Goal: Task Accomplishment & Management: Use online tool/utility

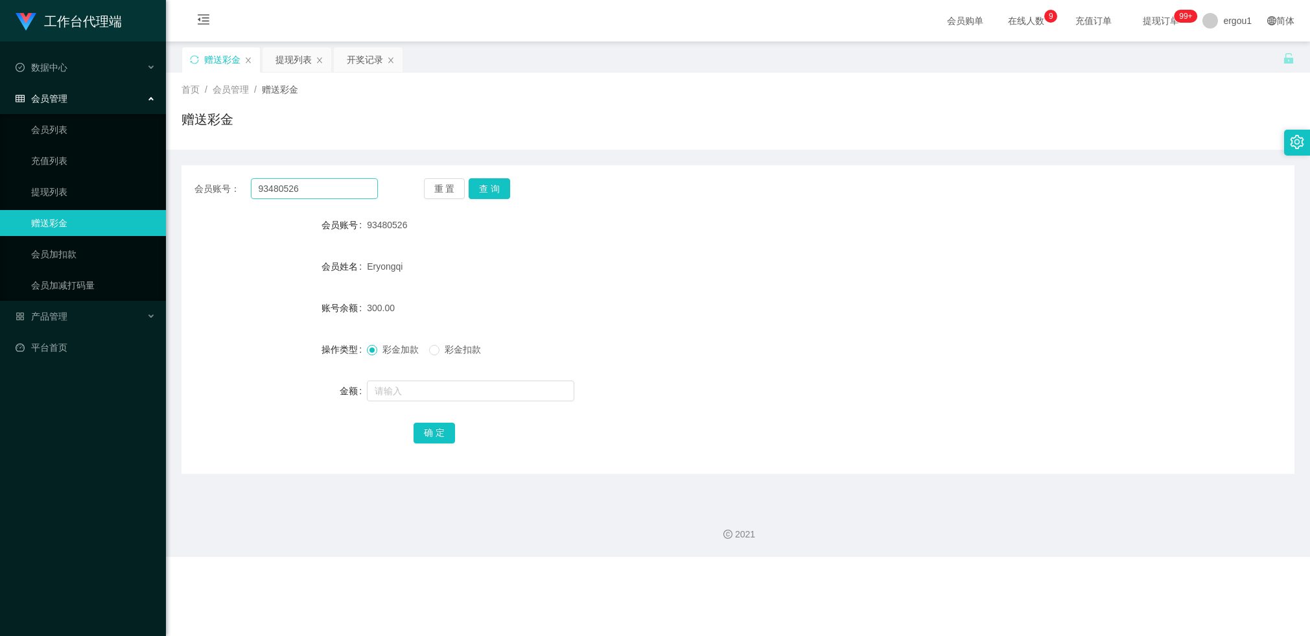
click at [276, 187] on input "93480526" at bounding box center [314, 188] width 127 height 21
type input "88151401"
click at [498, 178] on button "查 询" at bounding box center [489, 188] width 41 height 21
click at [388, 390] on input "text" at bounding box center [470, 391] width 207 height 21
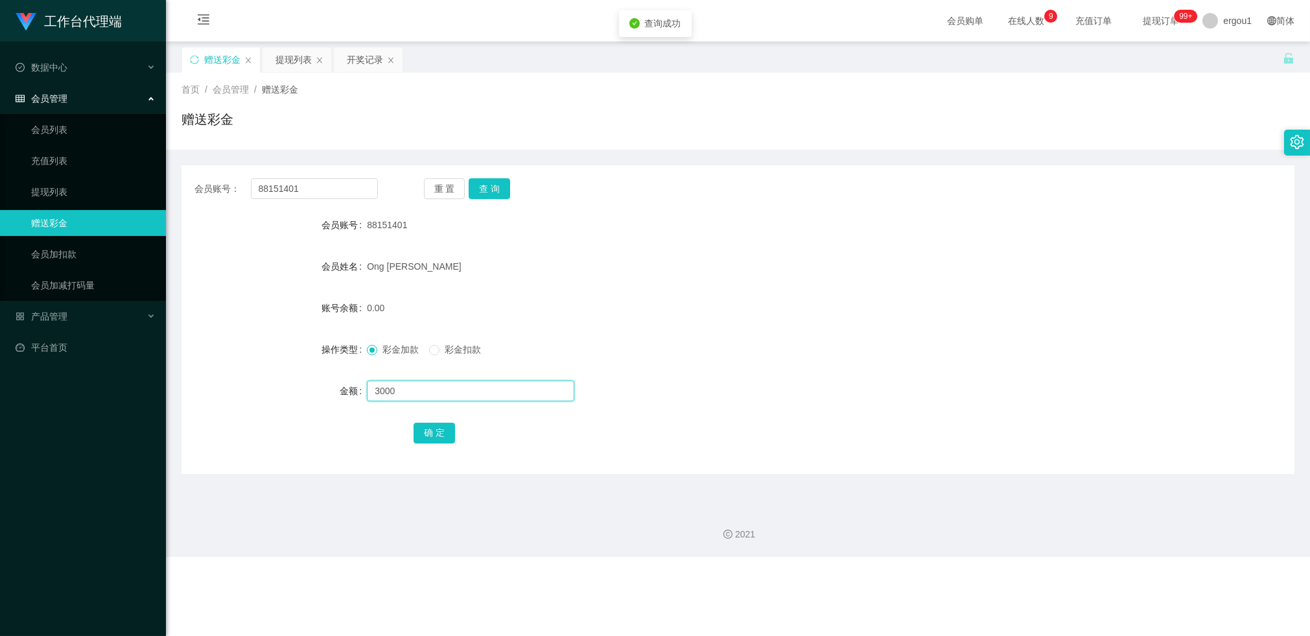
type input "3000"
click at [424, 429] on button "确 定" at bounding box center [434, 433] width 41 height 21
click at [277, 191] on input "88151401" at bounding box center [314, 188] width 127 height 21
drag, startPoint x: 277, startPoint y: 191, endPoint x: 370, endPoint y: 171, distance: 94.2
click at [279, 191] on input "88151401" at bounding box center [314, 188] width 127 height 21
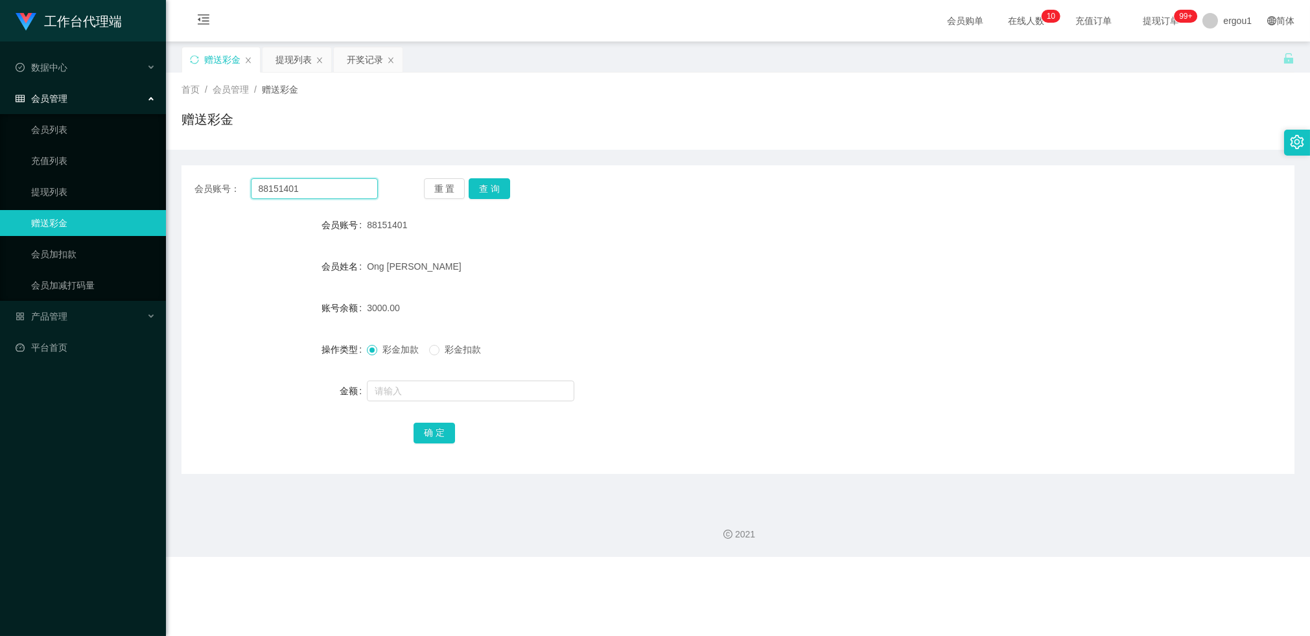
paste input "93480526"
type input "93480526"
click at [473, 192] on button "查 询" at bounding box center [489, 188] width 41 height 21
click at [389, 388] on input "text" at bounding box center [470, 391] width 207 height 21
type input "1000"
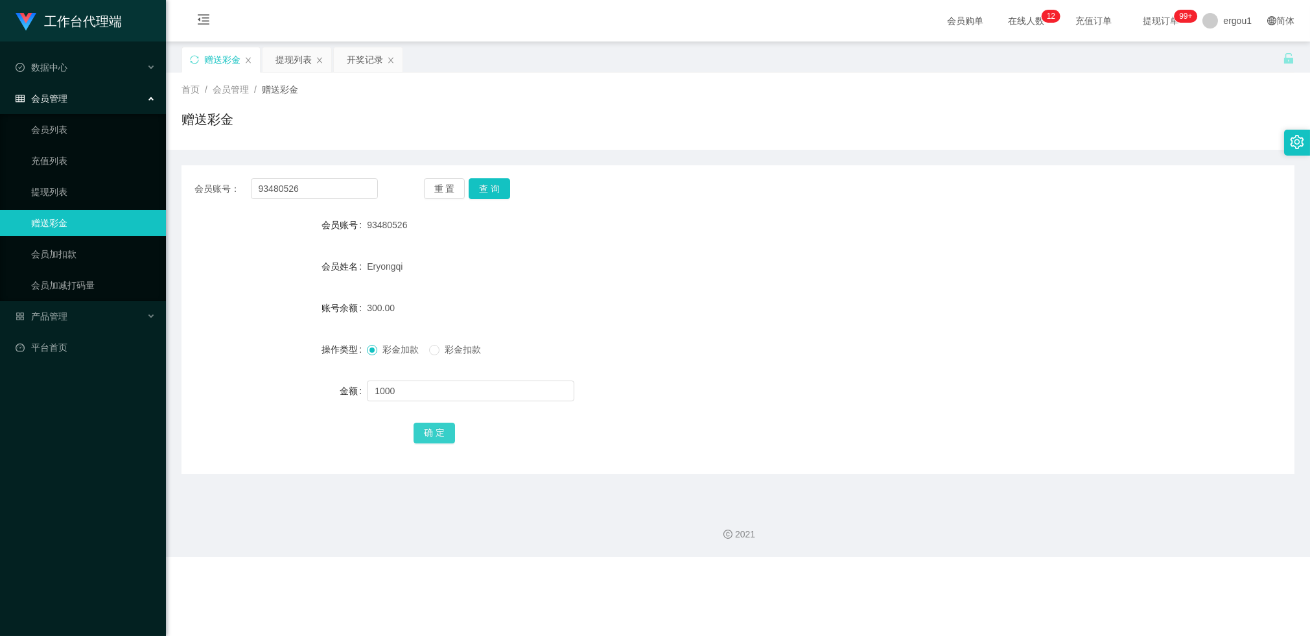
click at [436, 428] on button "确 定" at bounding box center [434, 433] width 41 height 21
click at [419, 386] on input "text" at bounding box center [470, 391] width 207 height 21
click at [277, 186] on input "93480526" at bounding box center [314, 188] width 127 height 21
click at [280, 187] on input "93480526" at bounding box center [314, 188] width 127 height 21
paste input "Xiao1999"
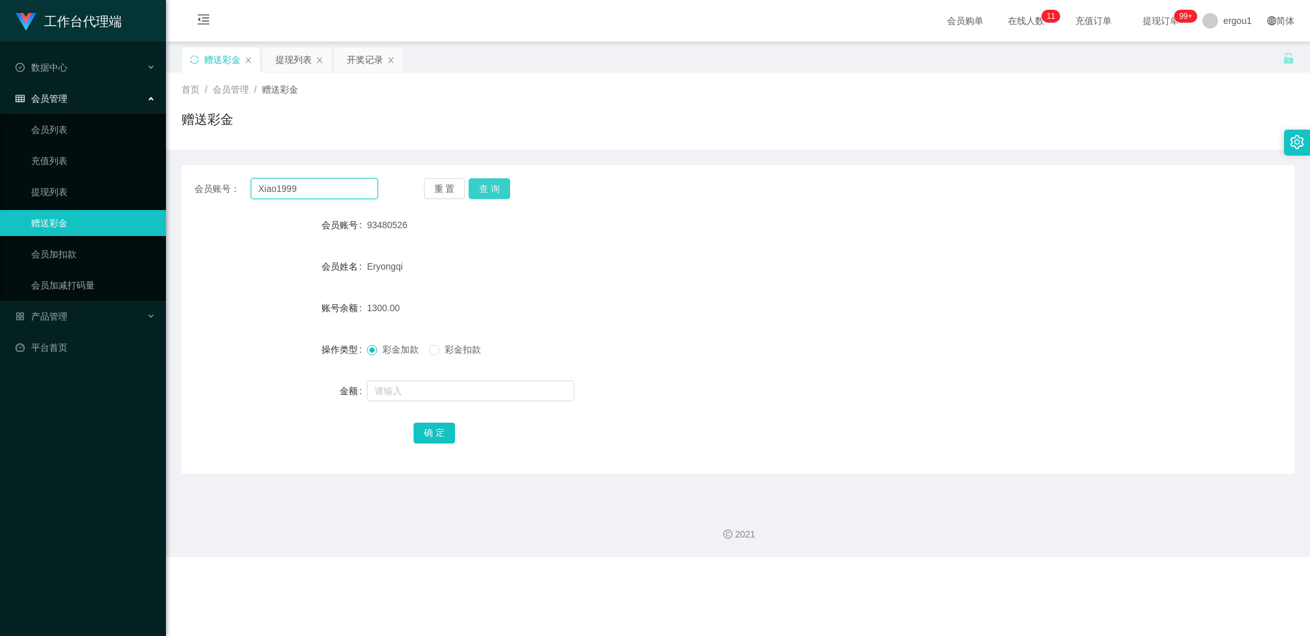
type input "Xiao1999"
drag, startPoint x: 506, startPoint y: 187, endPoint x: 488, endPoint y: 290, distance: 104.8
click at [506, 187] on button "查 询" at bounding box center [489, 188] width 41 height 21
click at [405, 383] on input "text" at bounding box center [470, 391] width 207 height 21
type input "100"
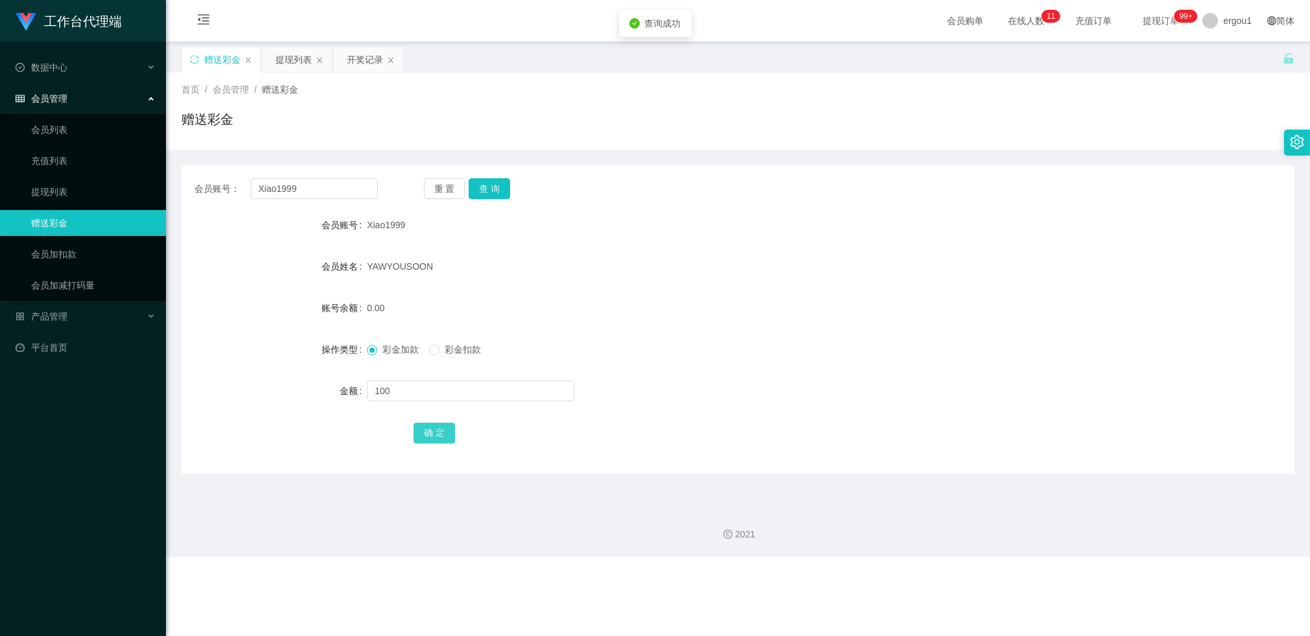
click at [421, 434] on button "确 定" at bounding box center [434, 433] width 41 height 21
click at [294, 192] on input "Xiao1999" at bounding box center [314, 188] width 127 height 21
drag, startPoint x: 294, startPoint y: 192, endPoint x: 433, endPoint y: 185, distance: 139.5
click at [295, 192] on input "Xiao1999" at bounding box center [314, 188] width 127 height 21
click at [487, 189] on button "查 询" at bounding box center [489, 188] width 41 height 21
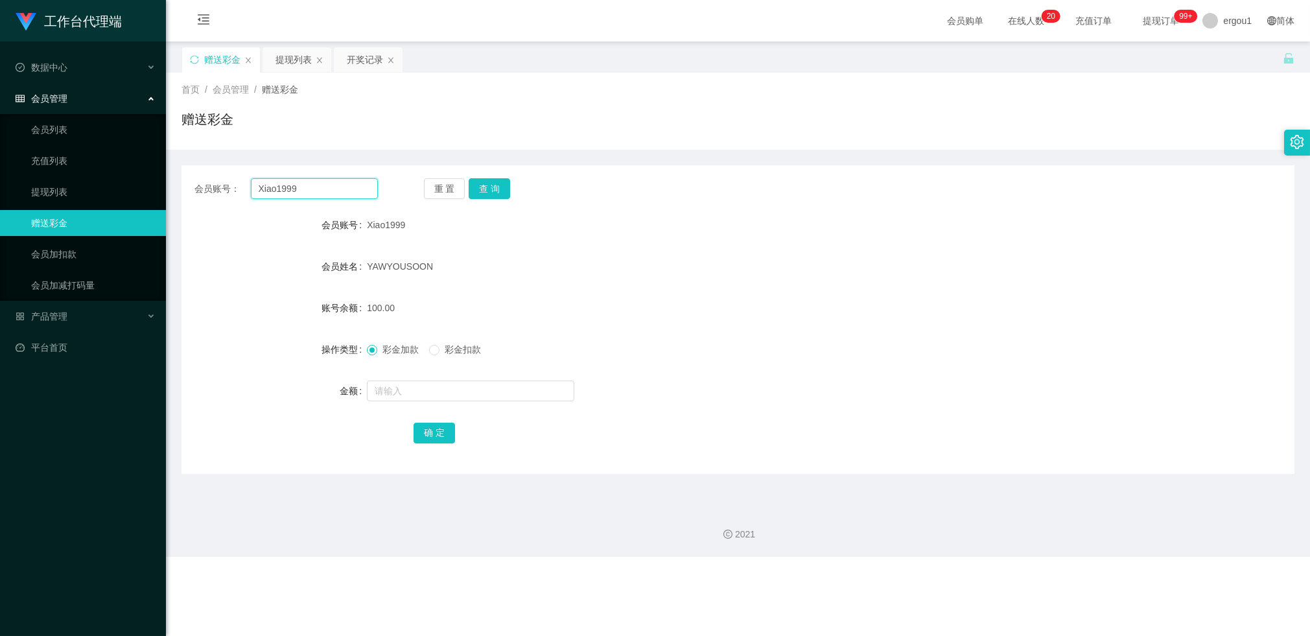
click at [318, 188] on input "Xiao1999" at bounding box center [314, 188] width 127 height 21
paste input "Dreamer"
type input "Dreamer"
click at [504, 176] on div "会员账号： Dreamer 重 置 查 询 会员账号 Xiao1999 会员姓名 YAWYOUSOON 账号余额 100.00 操作类型 彩金加款 彩金扣款 …" at bounding box center [738, 319] width 1113 height 309
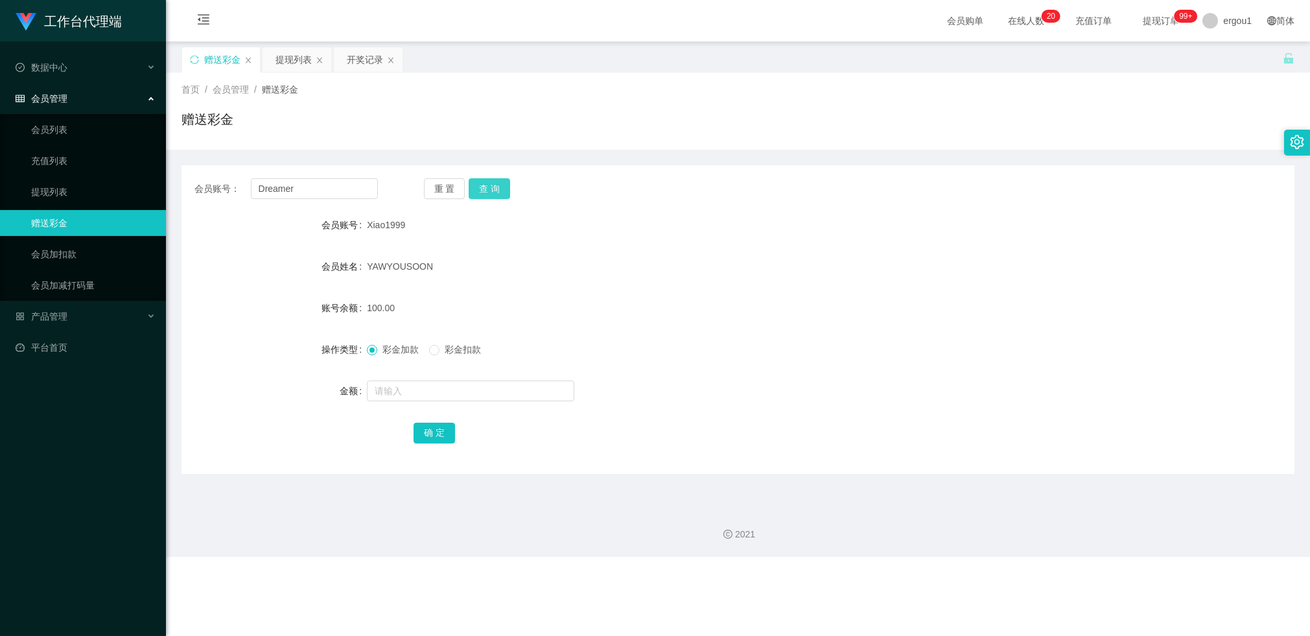
click at [501, 189] on button "查 询" at bounding box center [489, 188] width 41 height 21
click at [415, 390] on input "text" at bounding box center [470, 391] width 207 height 21
type input "100"
click at [442, 429] on button "确 定" at bounding box center [434, 433] width 41 height 21
click at [287, 184] on input "Dreamer" at bounding box center [314, 188] width 127 height 21
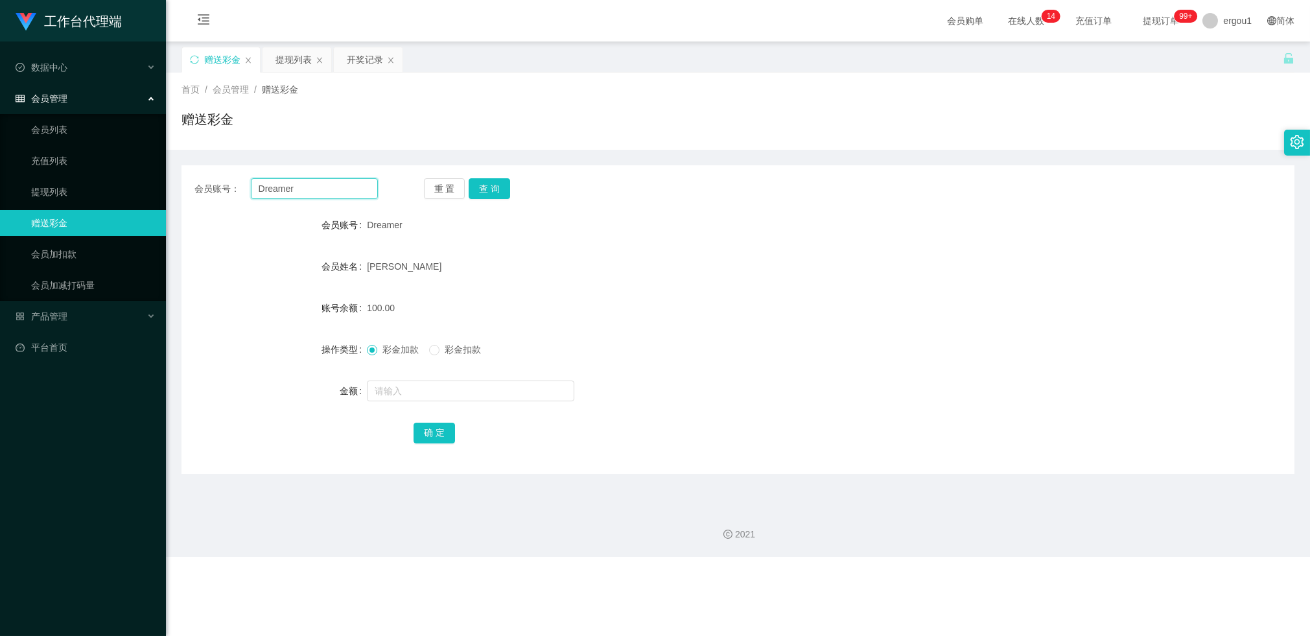
click at [287, 184] on input "Dreamer" at bounding box center [314, 188] width 127 height 21
paste input "98992789"
click at [487, 192] on button "查 询" at bounding box center [489, 188] width 41 height 21
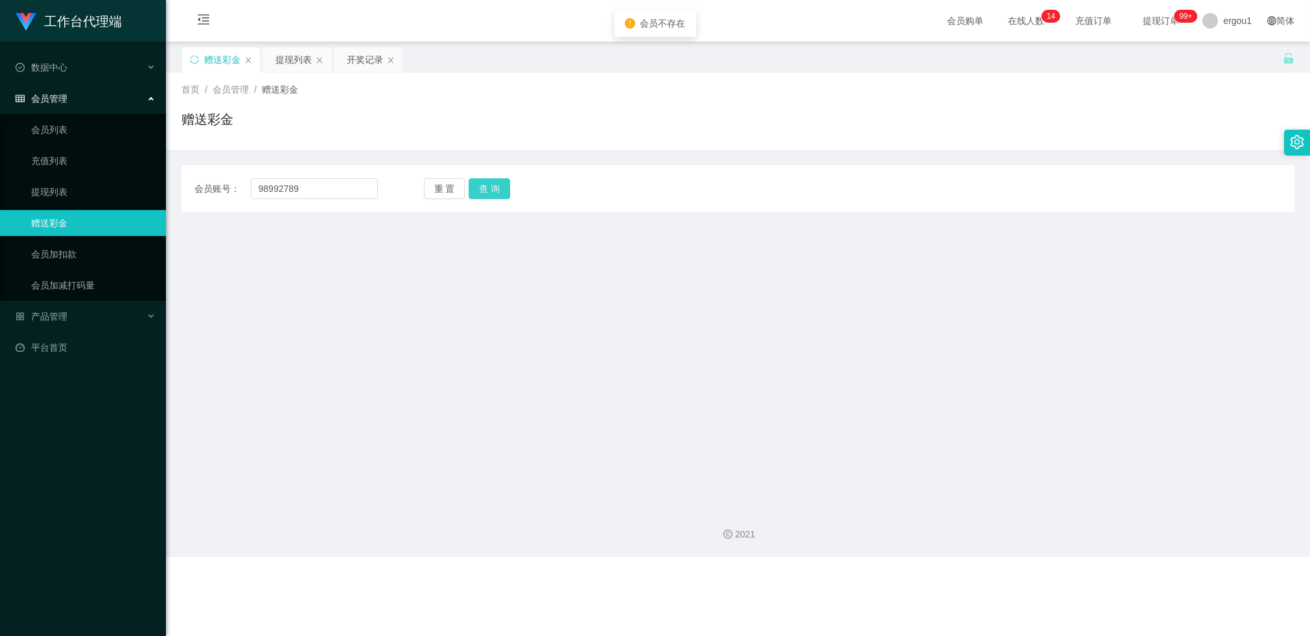
click at [494, 185] on button "查 询" at bounding box center [489, 188] width 41 height 21
click at [284, 190] on input "98992789" at bounding box center [314, 188] width 127 height 21
paste input "Xiao199"
type input "Xiao1999"
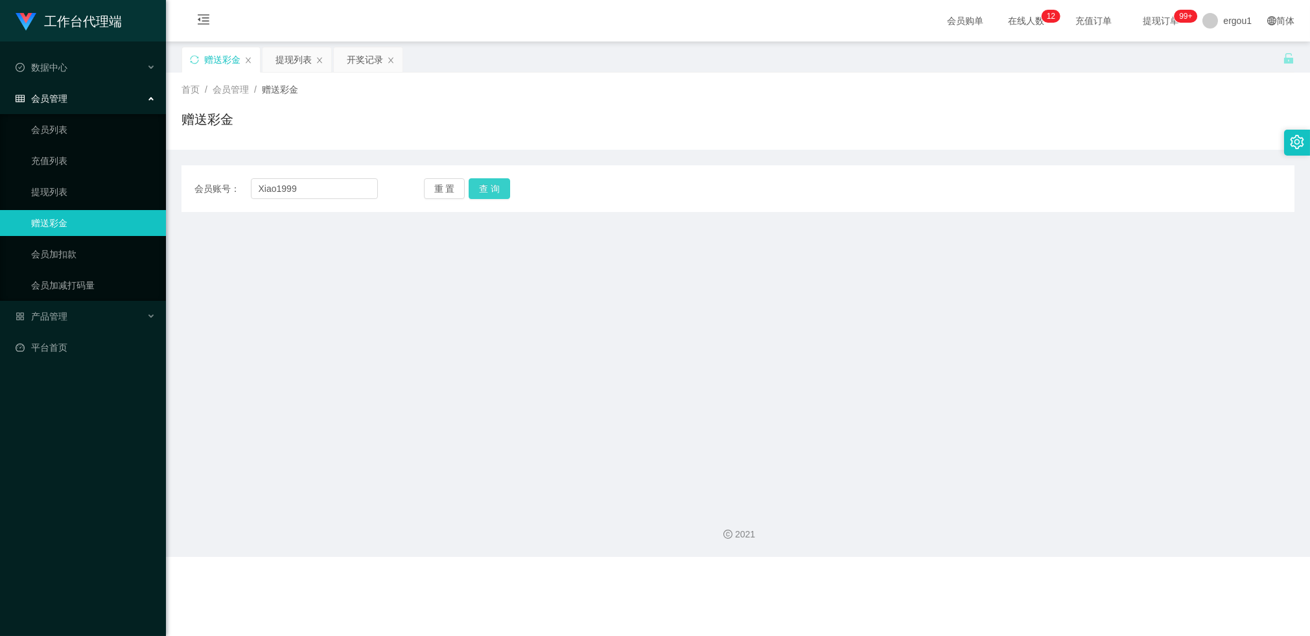
click at [495, 195] on button "查 询" at bounding box center [489, 188] width 41 height 21
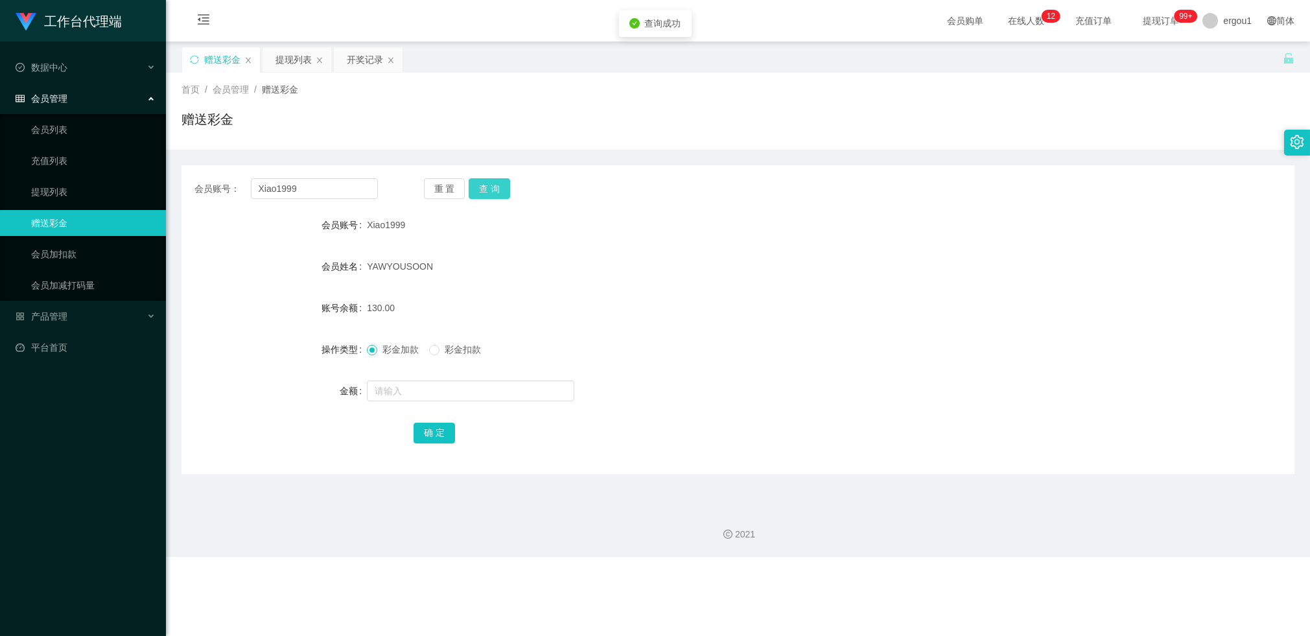
click at [495, 190] on button "查 询" at bounding box center [489, 188] width 41 height 21
click at [498, 177] on div "会员账号： Xiao1999 重 置 查 询 会员账号 Xiao1999 会员姓名 YAWYOUSOON 账号余额 130.00 操作类型 彩金加款 彩金扣款…" at bounding box center [738, 319] width 1113 height 309
click at [494, 185] on button "查 询" at bounding box center [489, 188] width 41 height 21
click at [303, 73] on div "首页 / 会员管理 / 赠送彩金 / 赠送彩金" at bounding box center [738, 111] width 1144 height 77
click at [300, 67] on div "提现列表" at bounding box center [294, 59] width 36 height 25
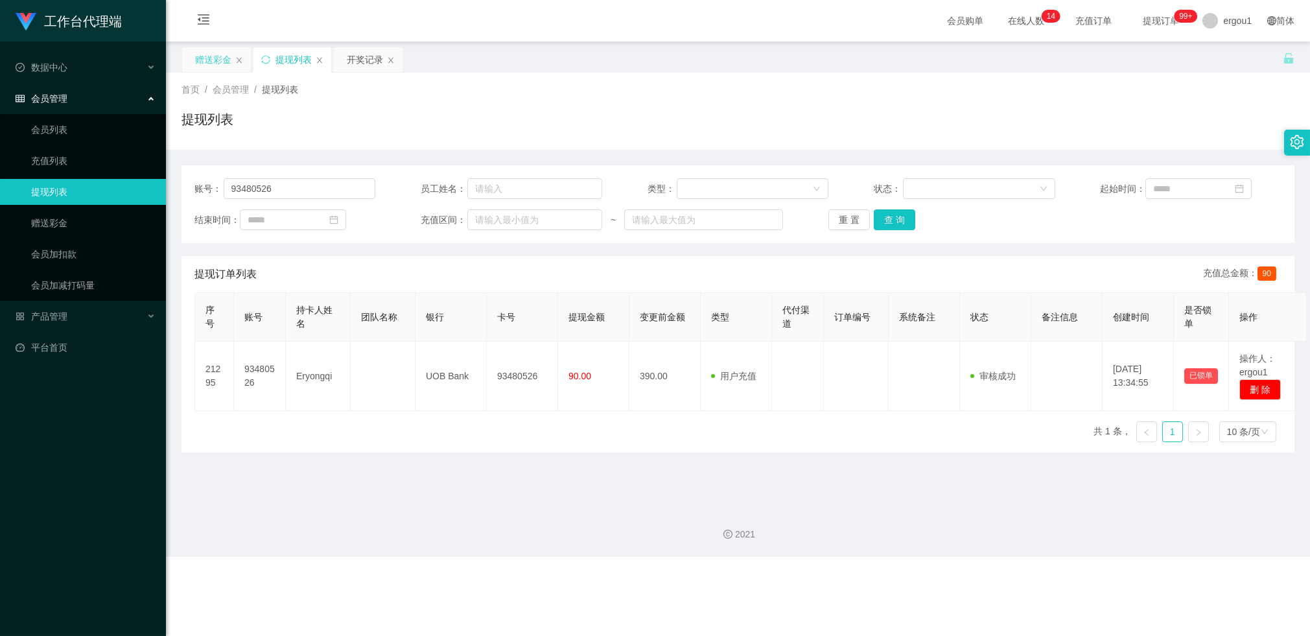
click at [222, 54] on div "赠送彩金" at bounding box center [213, 59] width 36 height 25
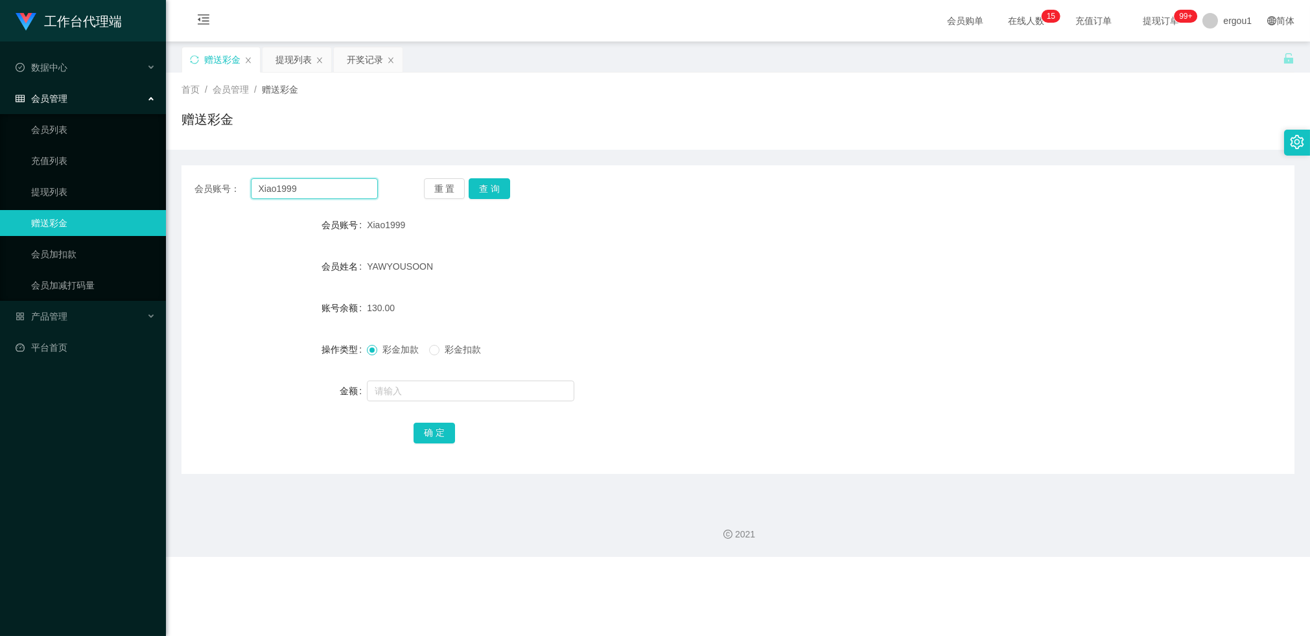
click at [311, 193] on input "Xiao1999" at bounding box center [314, 188] width 127 height 21
click at [290, 60] on div "提现列表" at bounding box center [294, 59] width 36 height 25
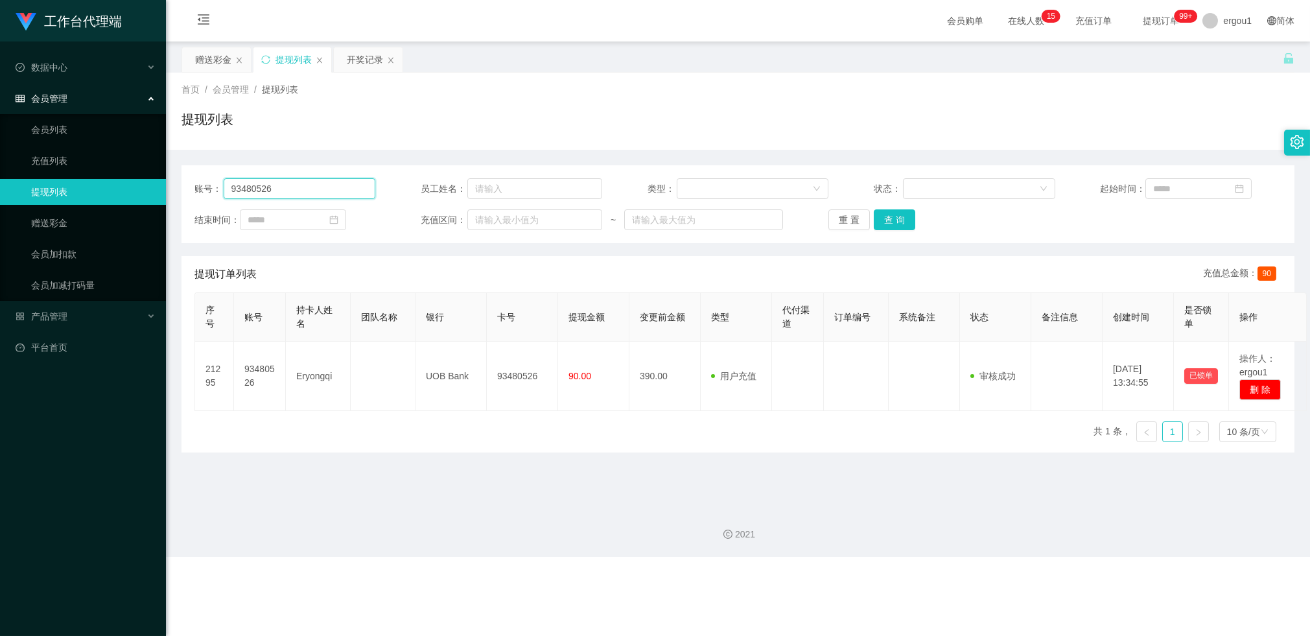
click at [280, 187] on input "93480526" at bounding box center [300, 188] width 152 height 21
paste input "Xiao1999"
type input "Xiao1999"
click at [895, 223] on button "查 询" at bounding box center [894, 219] width 41 height 21
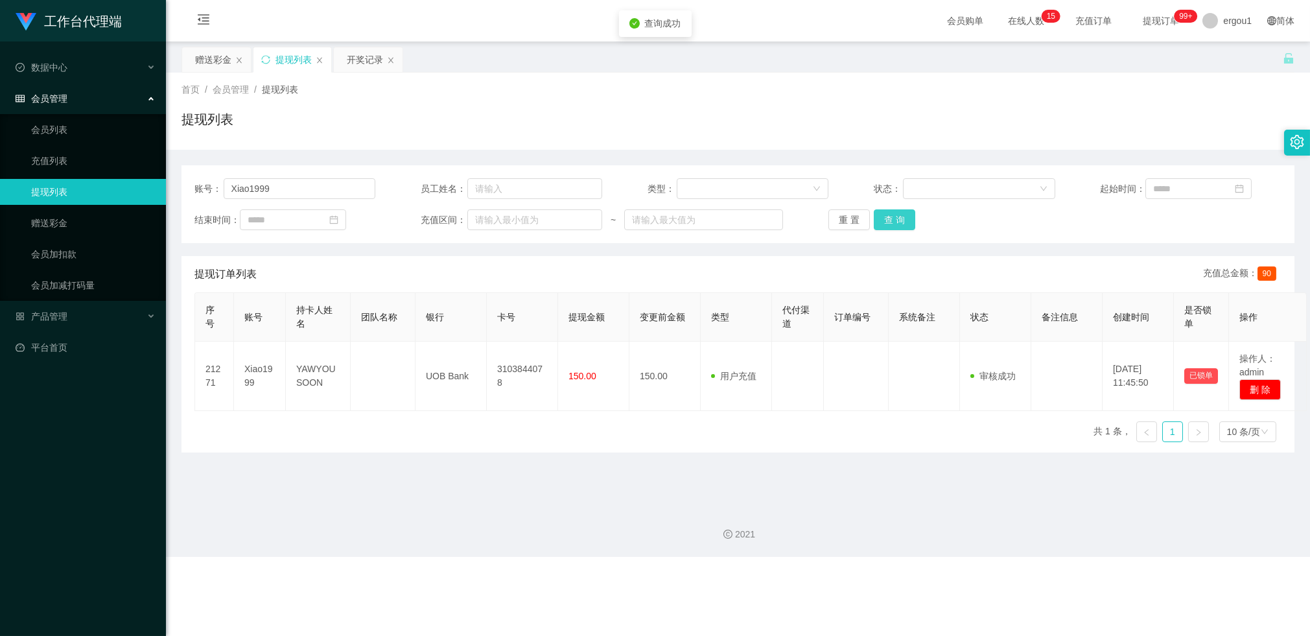
click at [891, 223] on button "查 询" at bounding box center [894, 219] width 41 height 21
click at [902, 223] on button "查 询" at bounding box center [894, 219] width 41 height 21
click at [221, 58] on div "赠送彩金" at bounding box center [213, 59] width 36 height 25
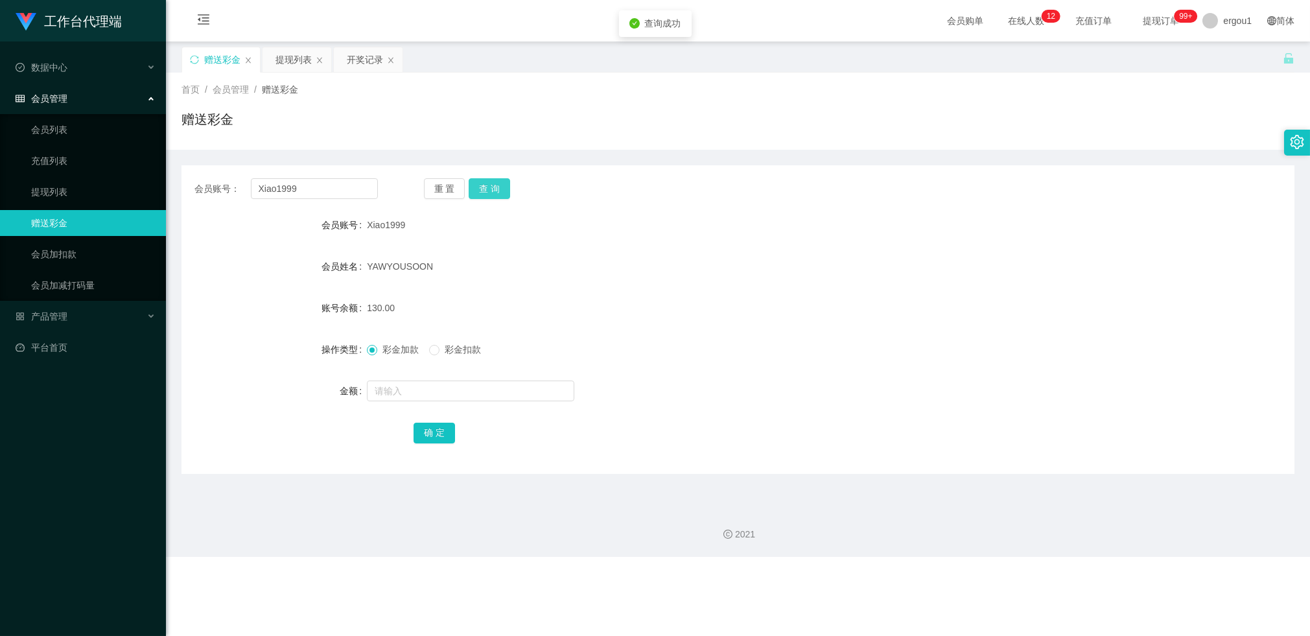
click at [497, 188] on button "查 询" at bounding box center [489, 188] width 41 height 21
click at [497, 190] on button "查 询" at bounding box center [489, 188] width 41 height 21
click at [297, 59] on div "提现列表" at bounding box center [294, 59] width 36 height 25
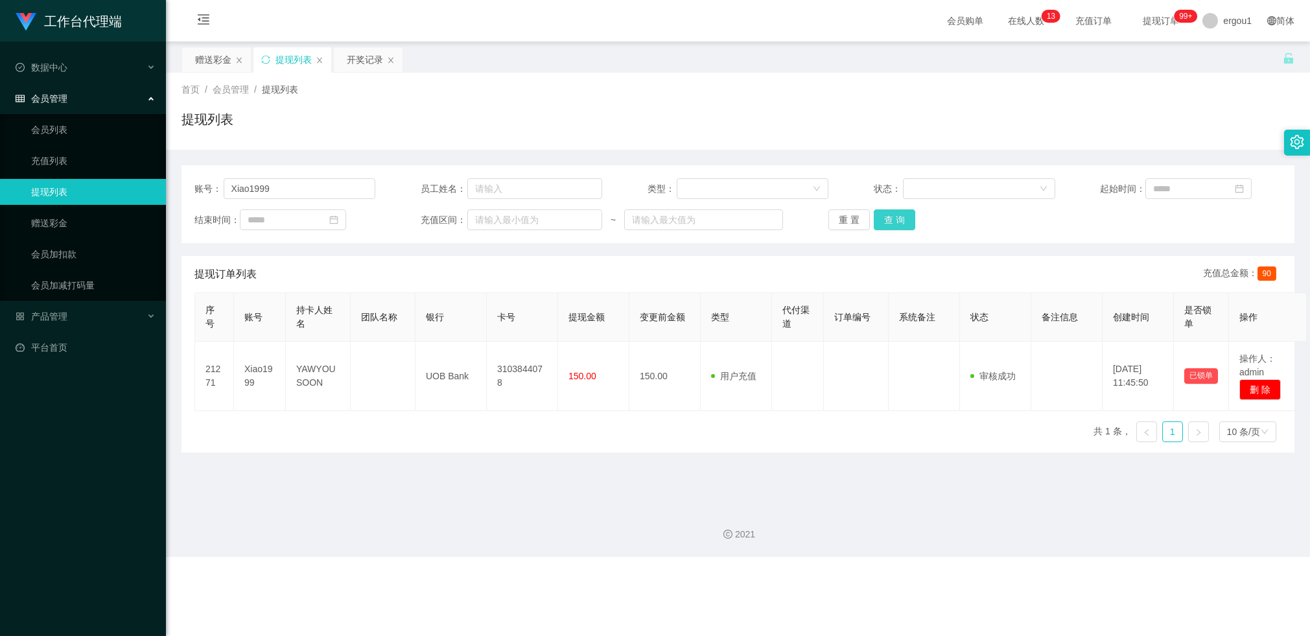
click at [904, 225] on button "查 询" at bounding box center [894, 219] width 41 height 21
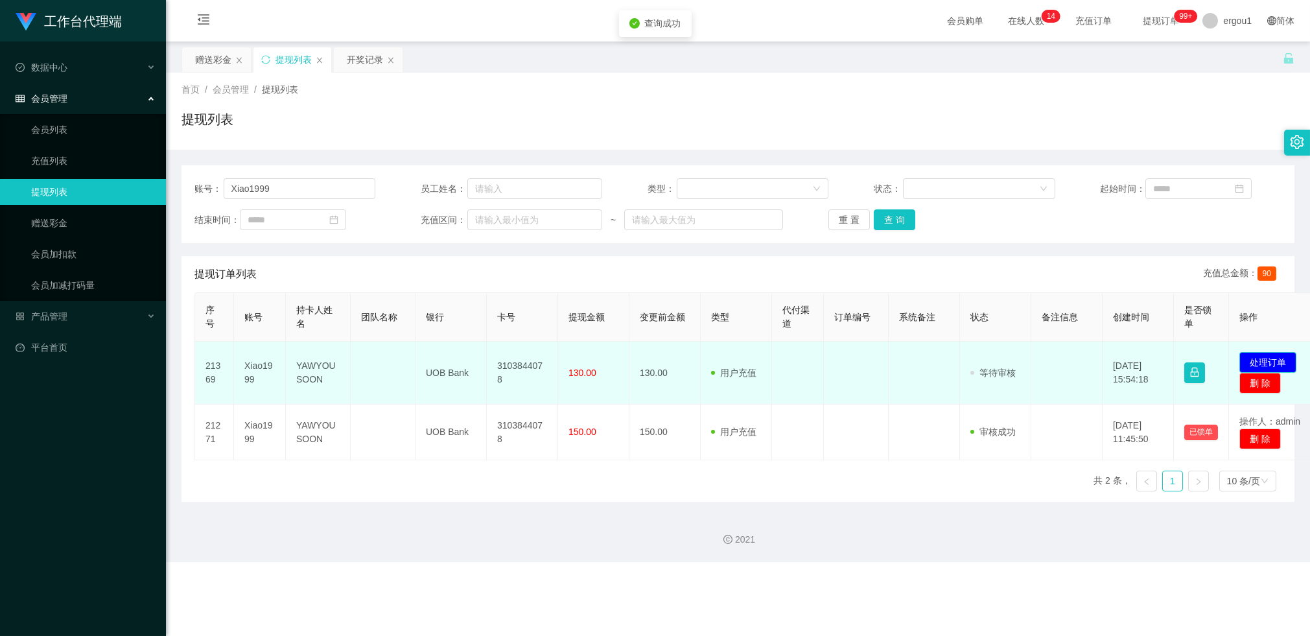
click at [1266, 360] on button "处理订单" at bounding box center [1268, 362] width 57 height 21
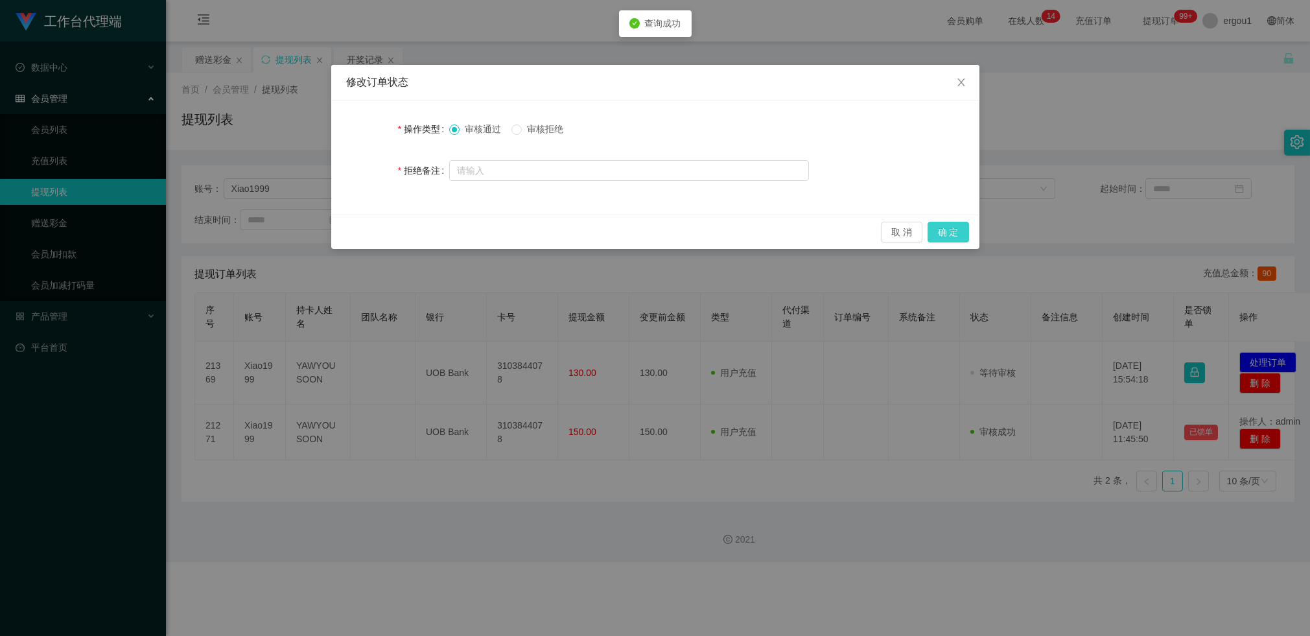
click at [954, 231] on button "确 定" at bounding box center [948, 232] width 41 height 21
